Goal: Task Accomplishment & Management: Complete application form

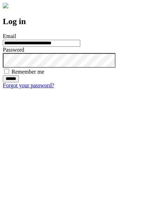
type input "**********"
click at [19, 83] on input "******" at bounding box center [11, 79] width 16 height 7
